Goal: Navigation & Orientation: Find specific page/section

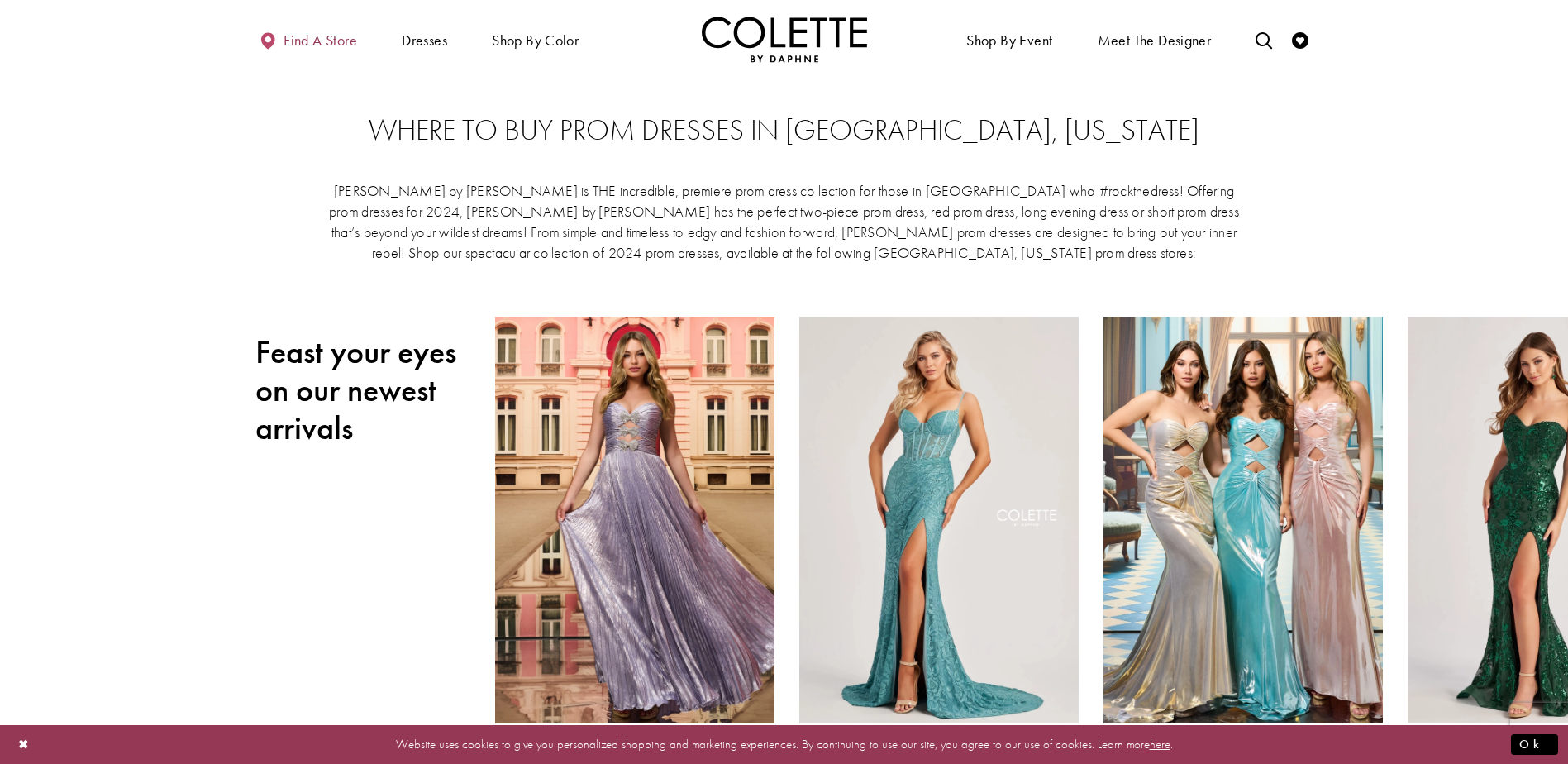
click at [309, 35] on span "Find a store" at bounding box center [320, 40] width 73 height 17
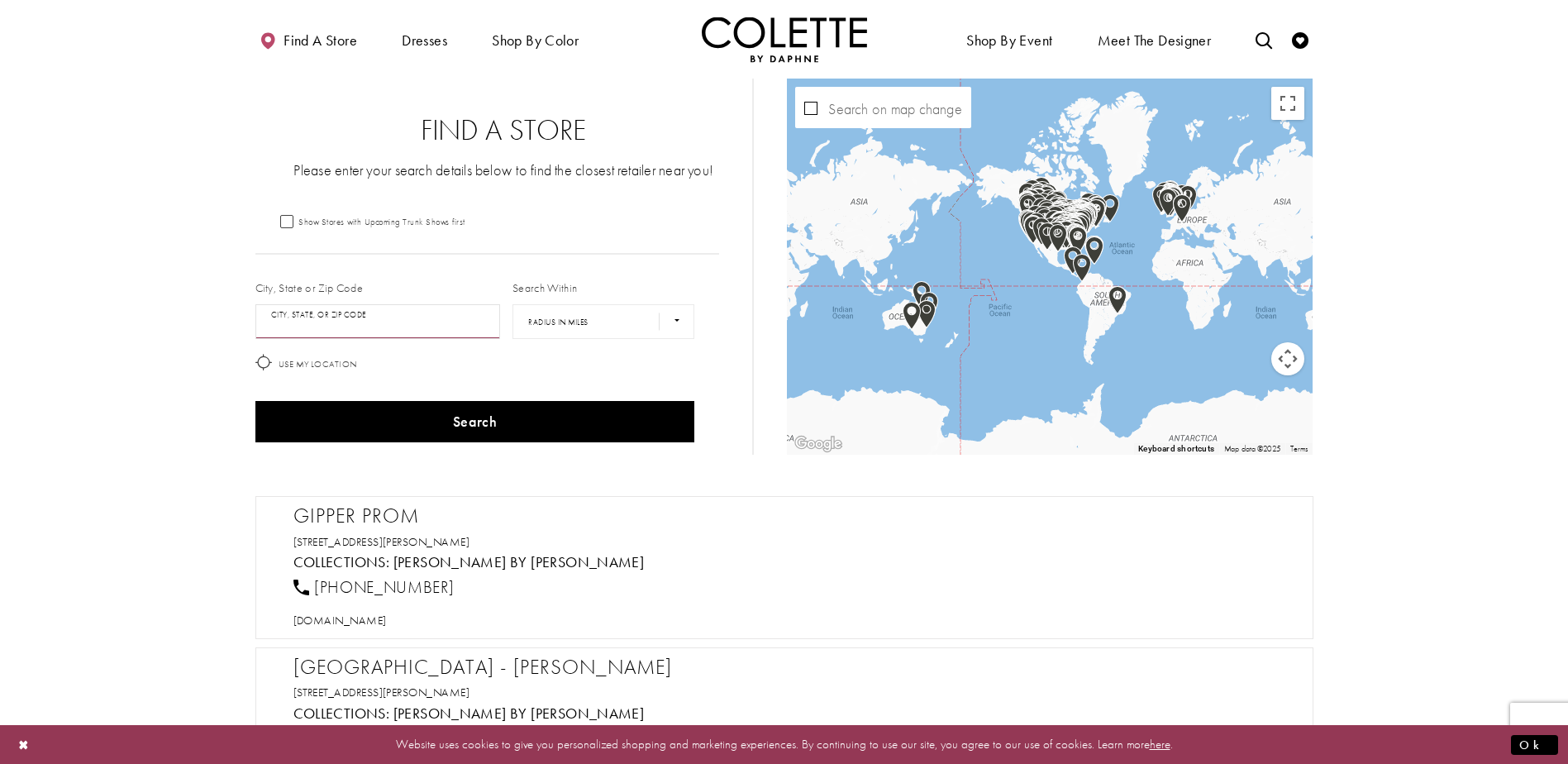
click at [386, 323] on input "City, State, or ZIP Code" at bounding box center [379, 321] width 246 height 34
click at [256, 401] on button "Search" at bounding box center [475, 421] width 440 height 42
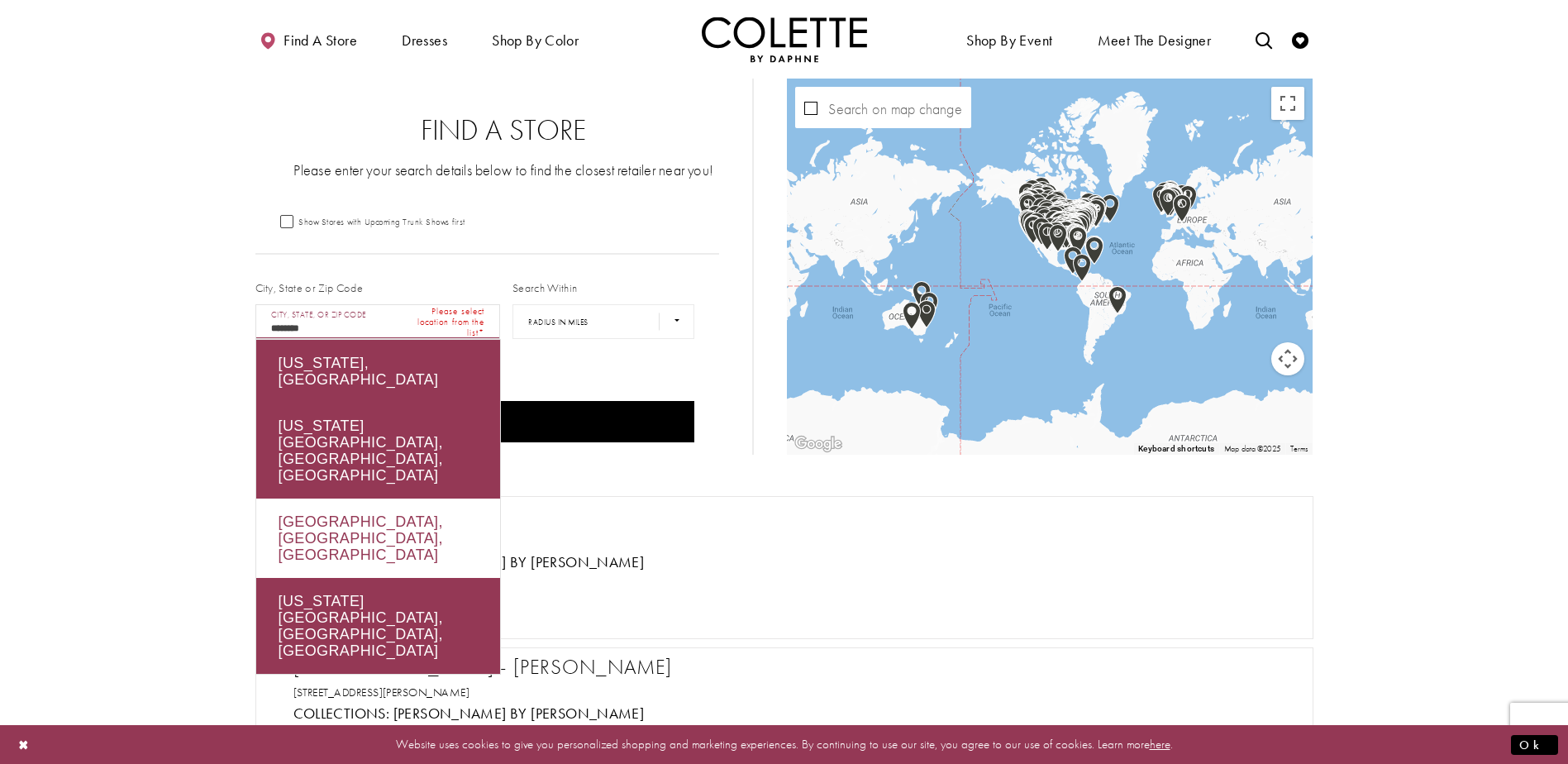
click at [429, 499] on div "Hot Springs, AR, USA" at bounding box center [379, 539] width 244 height 80
type input "**********"
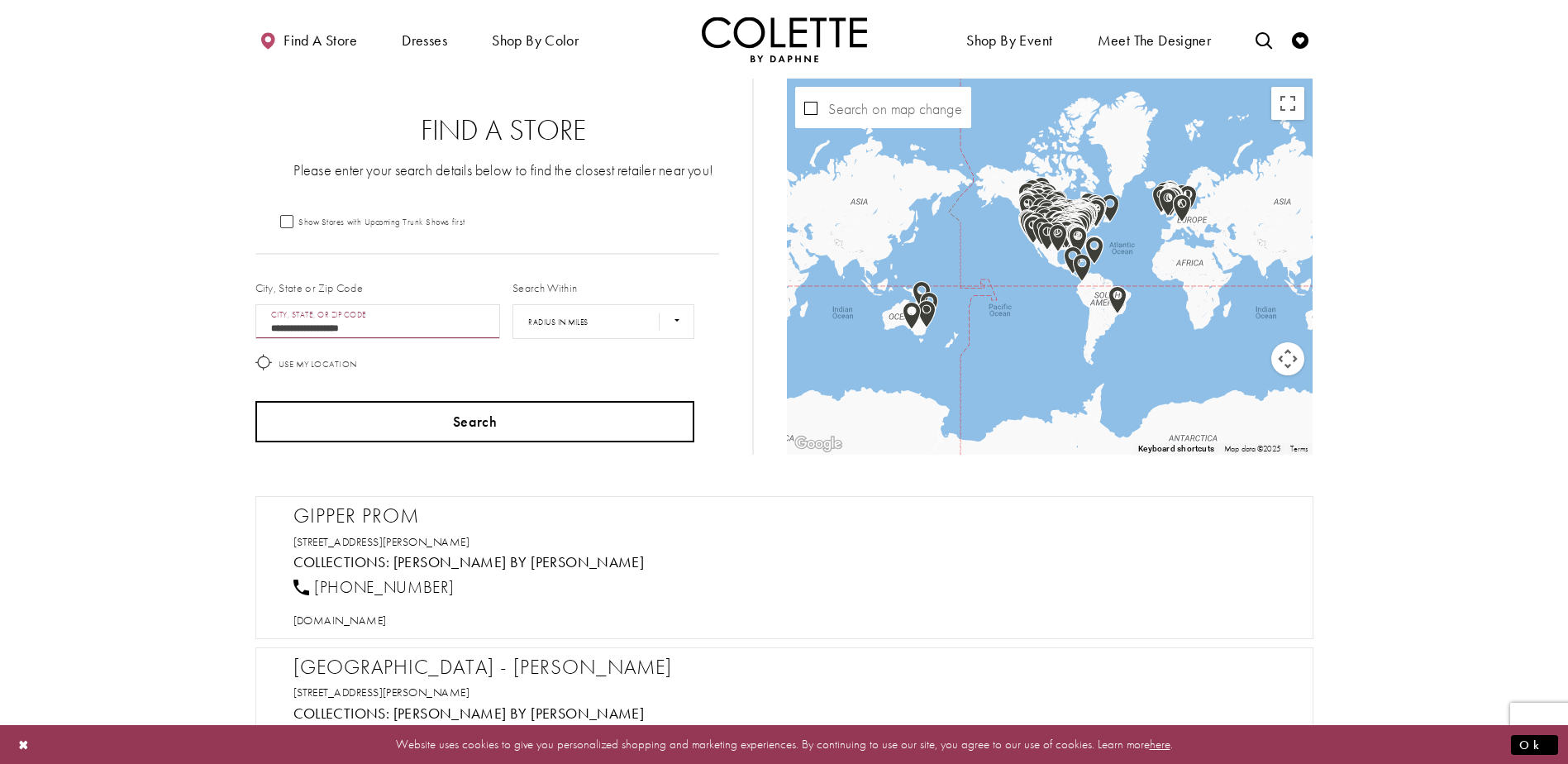
click at [539, 440] on button "Search" at bounding box center [475, 421] width 440 height 42
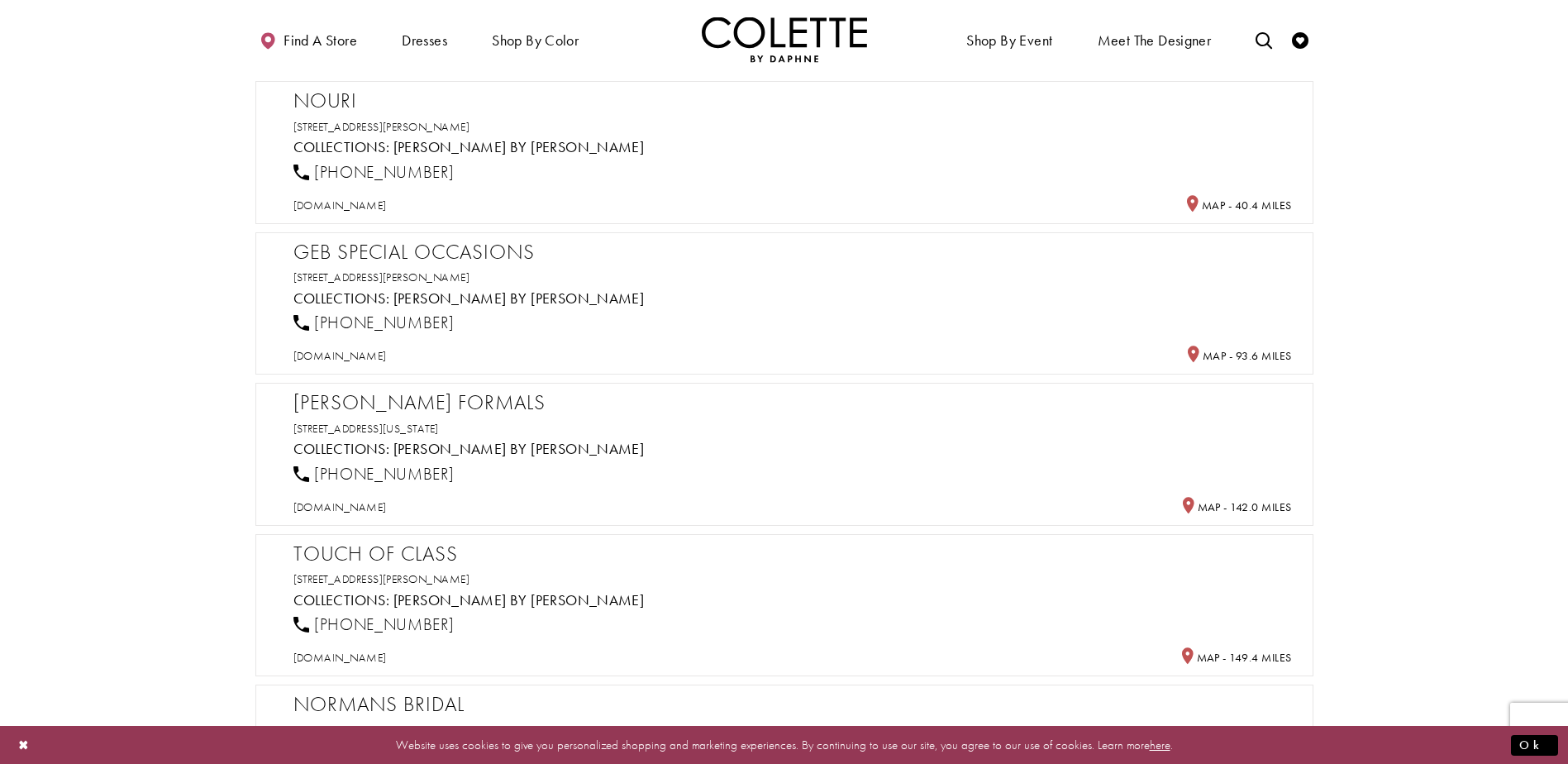
scroll to position [413, 0]
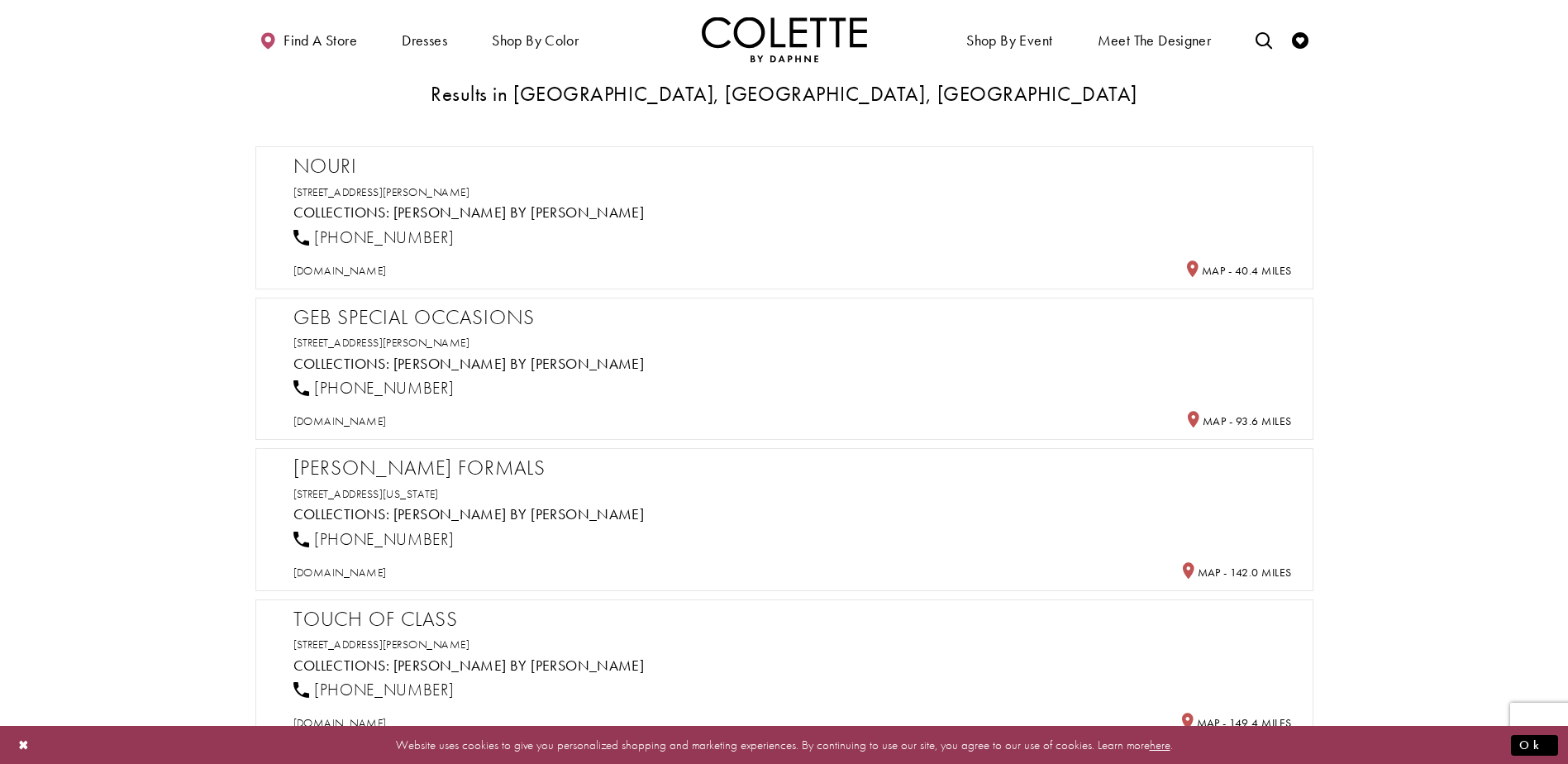
click at [505, 315] on h2 "GEB Special Occasions" at bounding box center [792, 317] width 998 height 25
click at [484, 322] on h2 "GEB Special Occasions" at bounding box center [792, 317] width 998 height 25
